Goal: Transaction & Acquisition: Download file/media

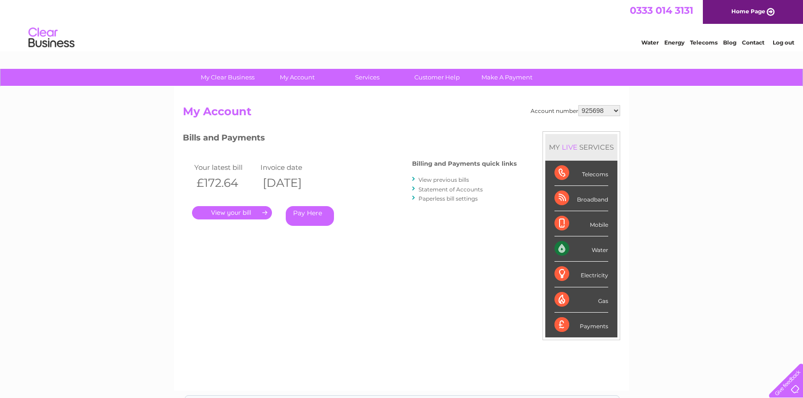
click at [598, 111] on select "925698 934462 934831 938572 941363 942374 952730 966731 966770 967205 971927 97…" at bounding box center [599, 110] width 42 height 11
select select "30311434"
click at [578, 105] on select "925698 934462 934831 938572 941363 942374 952730 966731 966770 967205 971927 97…" at bounding box center [599, 110] width 42 height 11
click at [428, 188] on link "Statement of Accounts" at bounding box center [450, 189] width 64 height 7
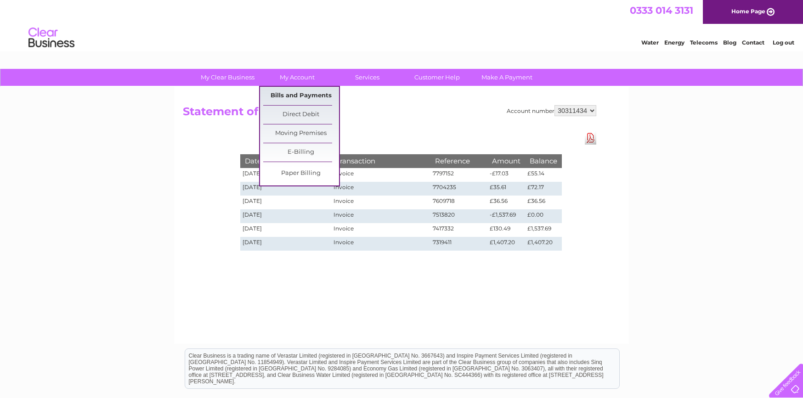
click at [281, 95] on link "Bills and Payments" at bounding box center [301, 96] width 76 height 18
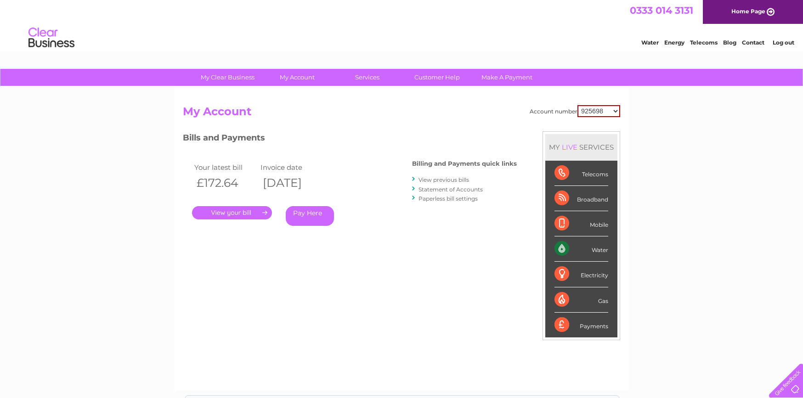
drag, startPoint x: 601, startPoint y: 110, endPoint x: 606, endPoint y: 117, distance: 8.3
click at [601, 110] on select "925698 934462 934831 938572 941363 942374 952730 966731 966770 967205 971927 97…" at bounding box center [598, 111] width 43 height 12
click at [597, 110] on select "925698 934462 934831 938572 941363 942374 952730 966731 966770 967205 971927 97…" at bounding box center [598, 111] width 43 height 12
select select "30311434"
click at [577, 105] on select "925698 934462 934831 938572 941363 942374 952730 966731 966770 967205 971927 97…" at bounding box center [598, 111] width 43 height 12
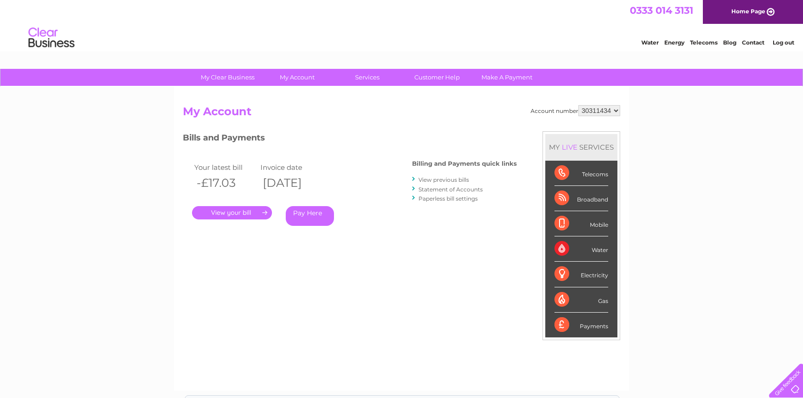
click at [456, 181] on link "View previous bills" at bounding box center [443, 179] width 51 height 7
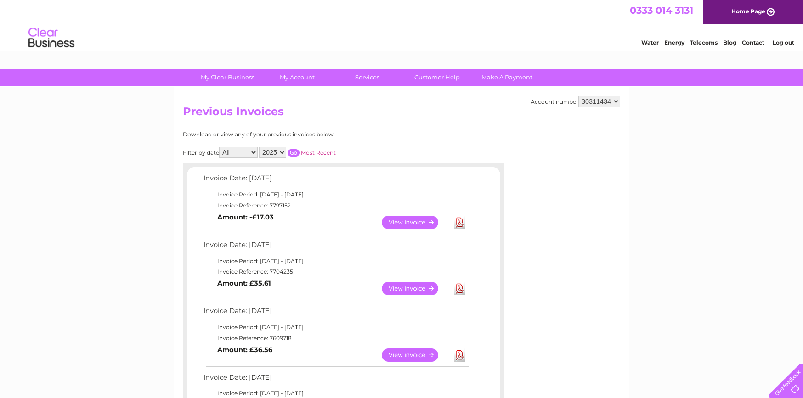
click at [457, 287] on link "Download" at bounding box center [459, 288] width 11 height 13
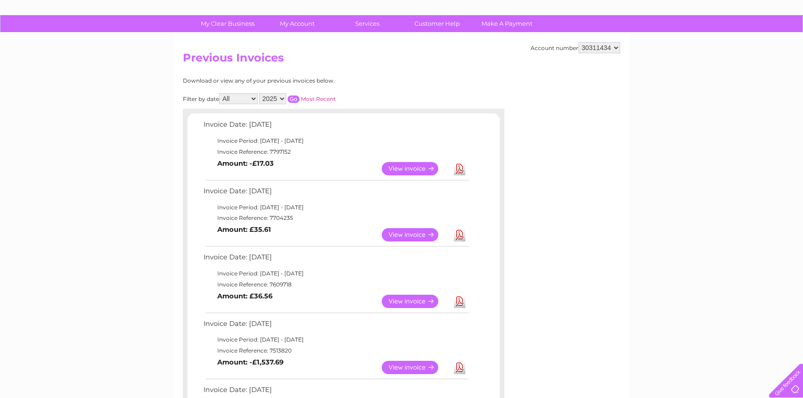
scroll to position [46, 0]
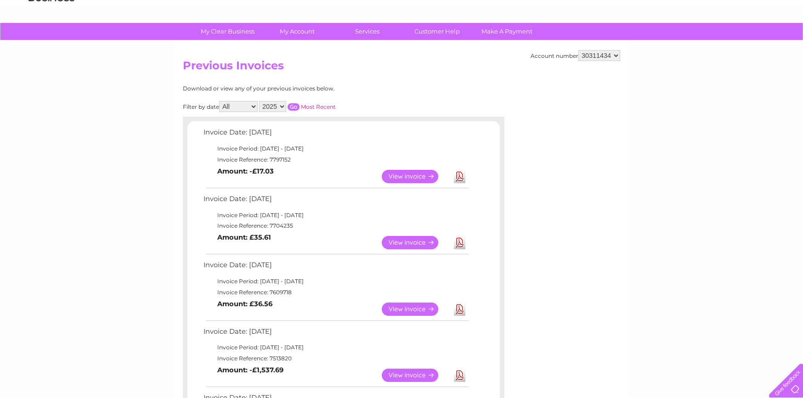
click at [278, 109] on select "2025" at bounding box center [272, 106] width 27 height 11
drag, startPoint x: 278, startPoint y: 109, endPoint x: 301, endPoint y: 101, distance: 24.2
click at [278, 109] on select "2025" at bounding box center [272, 106] width 27 height 11
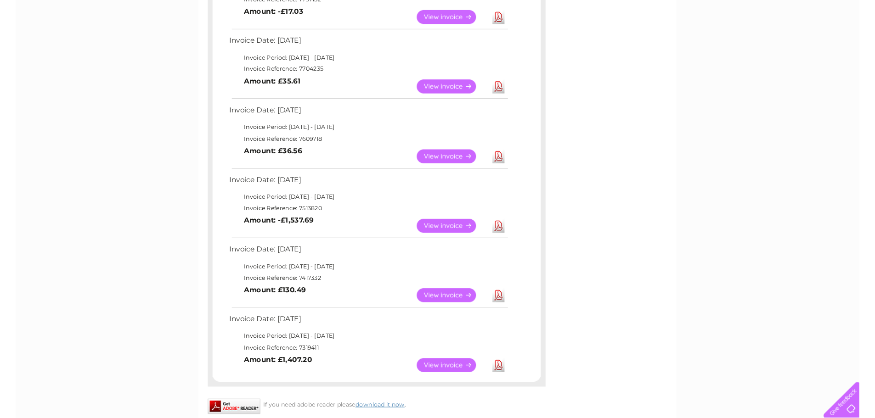
scroll to position [184, 0]
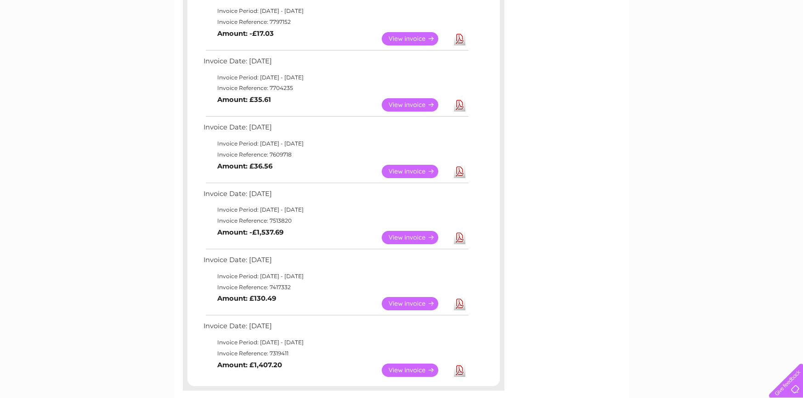
click at [461, 302] on link "Download" at bounding box center [459, 303] width 11 height 13
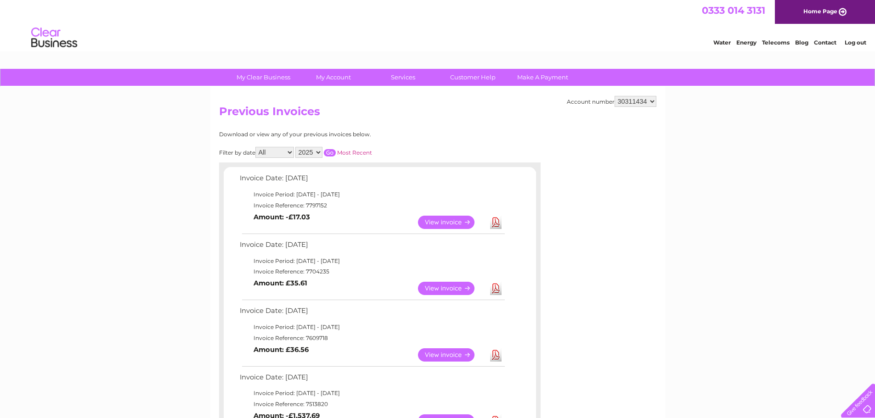
scroll to position [46, 0]
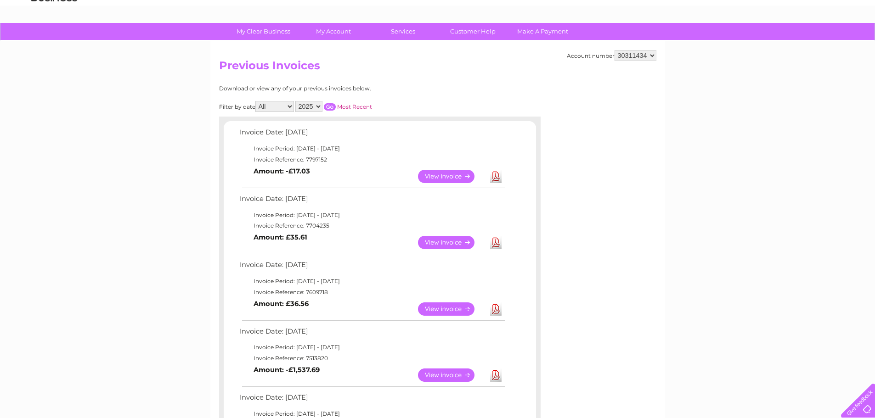
click at [286, 106] on select "All January February March April May June" at bounding box center [274, 106] width 39 height 11
click at [256, 101] on select "All January February March April May June" at bounding box center [274, 106] width 39 height 11
click at [336, 105] on input "button" at bounding box center [330, 106] width 12 height 7
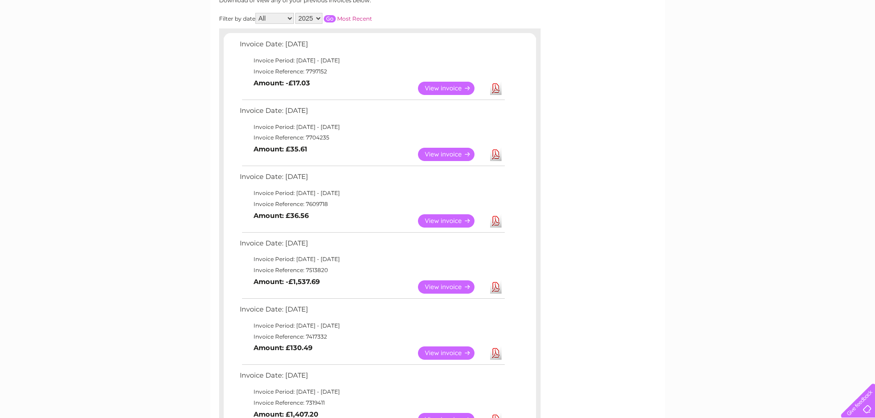
scroll to position [138, 0]
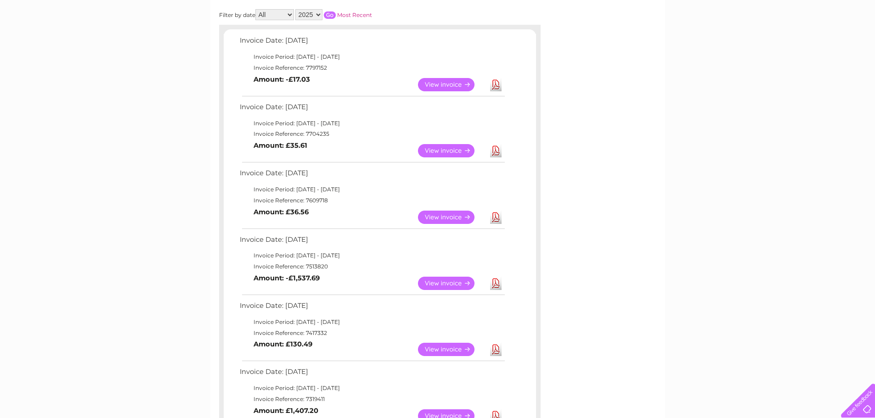
click at [493, 85] on link "Download" at bounding box center [495, 84] width 11 height 13
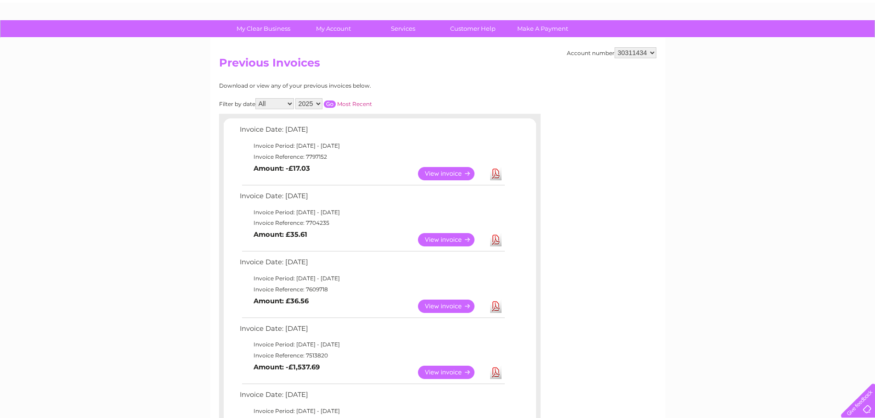
scroll to position [46, 0]
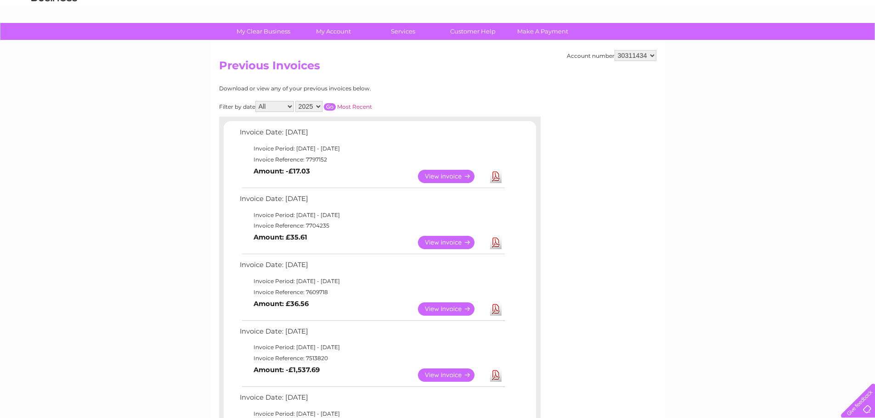
click at [498, 241] on link "Download" at bounding box center [495, 242] width 11 height 13
click at [496, 309] on link "Download" at bounding box center [495, 309] width 11 height 13
